Goal: Check status: Check status

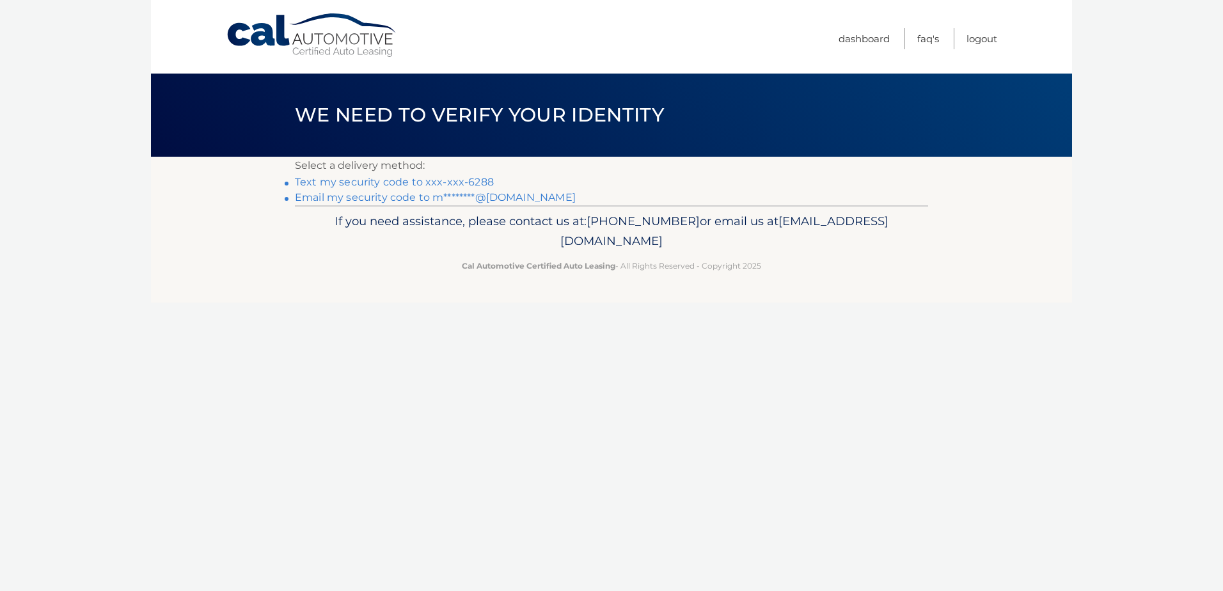
click at [384, 181] on link "Text my security code to xxx-xxx-6288" at bounding box center [394, 182] width 199 height 12
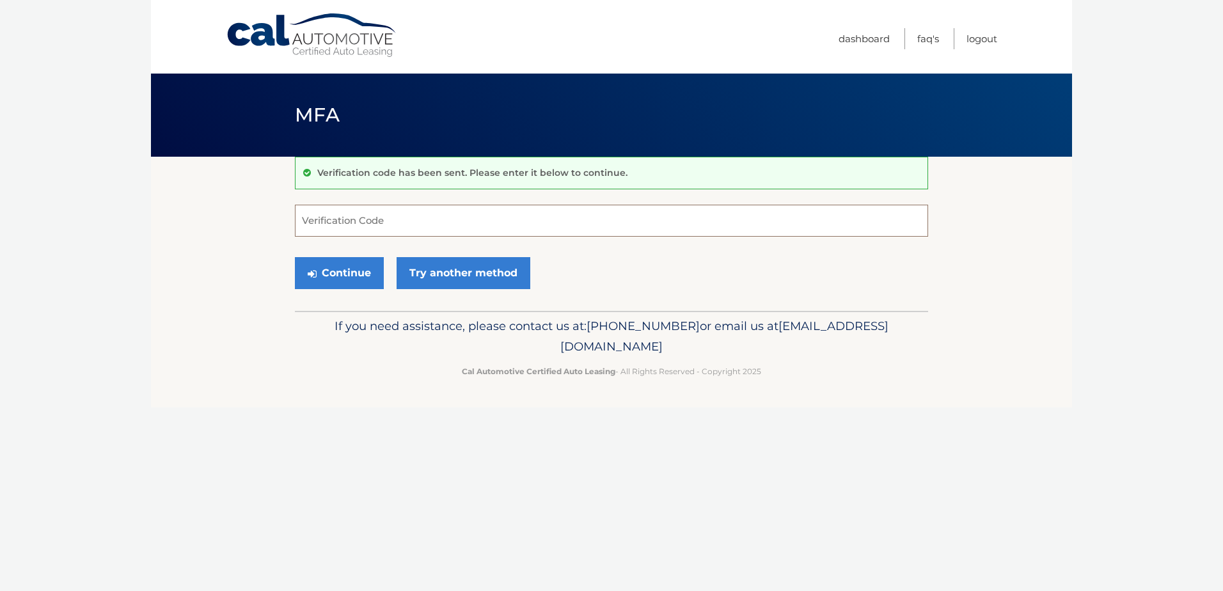
click at [369, 223] on input "Verification Code" at bounding box center [611, 221] width 633 height 32
type input "799254"
click at [352, 264] on button "Continue" at bounding box center [339, 273] width 89 height 32
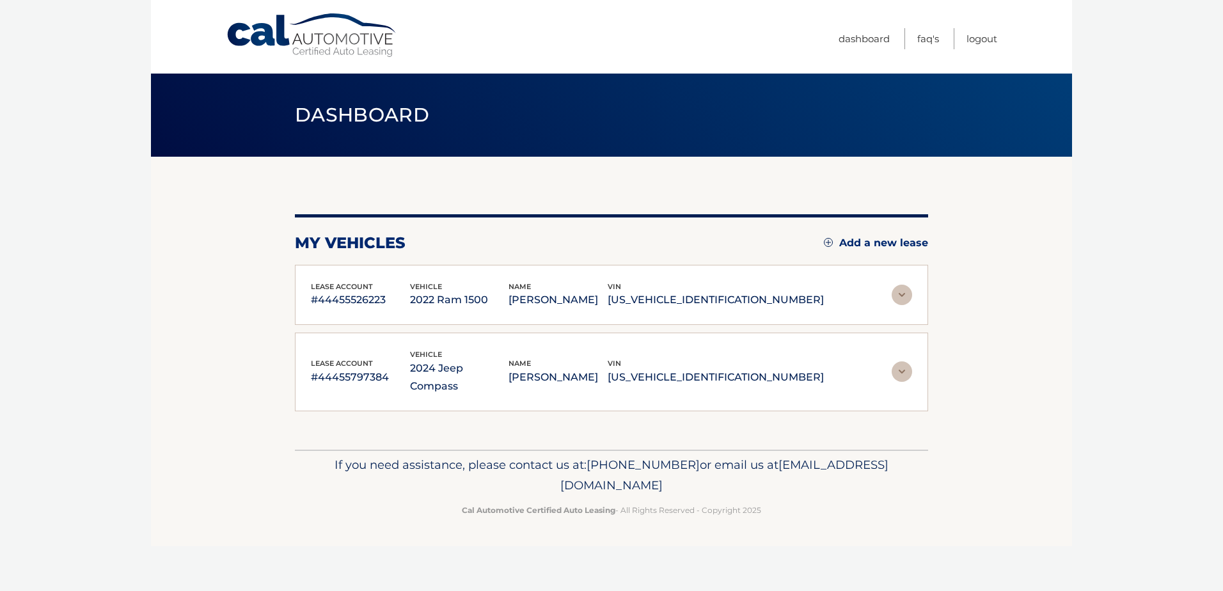
click at [582, 296] on p "MATTHEW FELEPPA" at bounding box center [557, 300] width 99 height 18
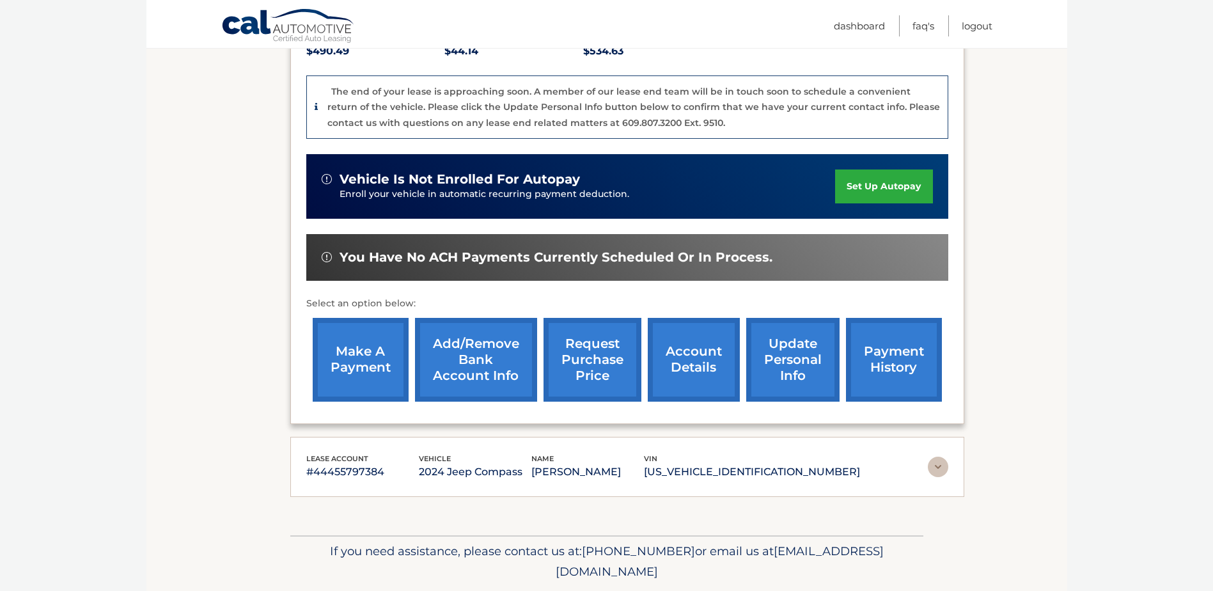
scroll to position [272, 0]
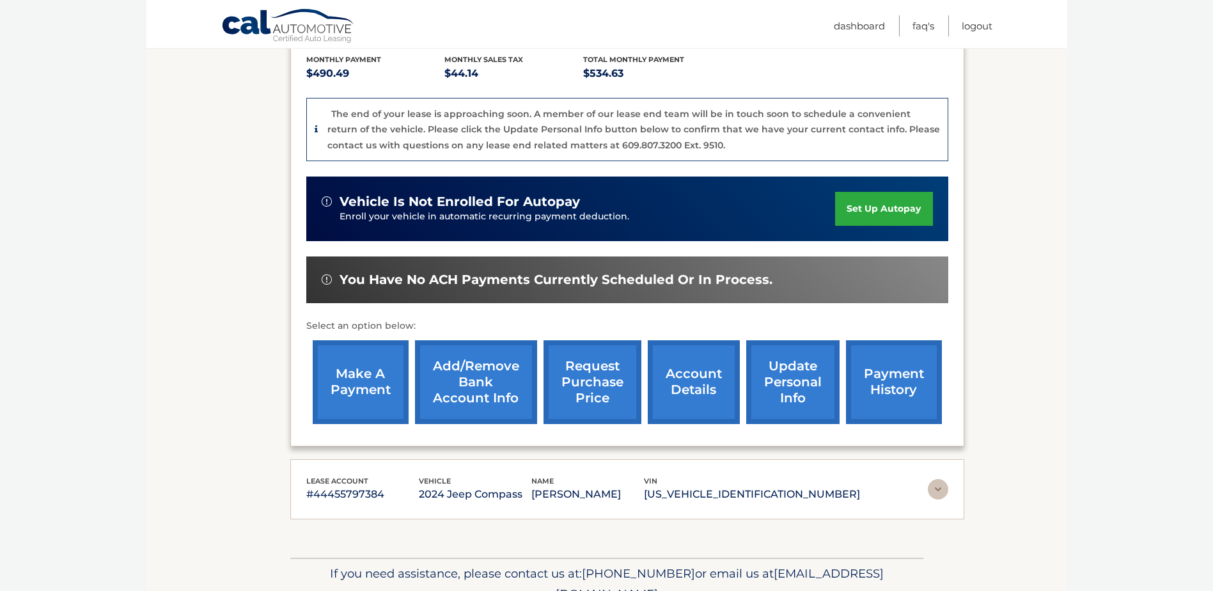
click at [881, 382] on link "payment history" at bounding box center [894, 382] width 96 height 84
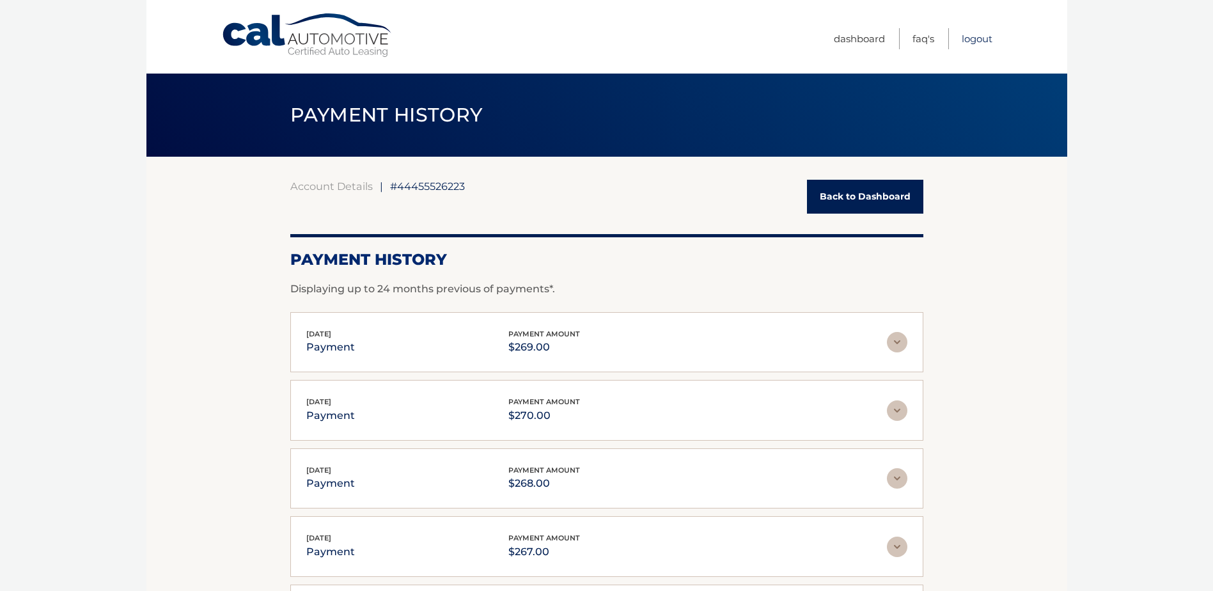
click at [976, 39] on link "Logout" at bounding box center [977, 38] width 31 height 21
